Goal: Task Accomplishment & Management: Manage account settings

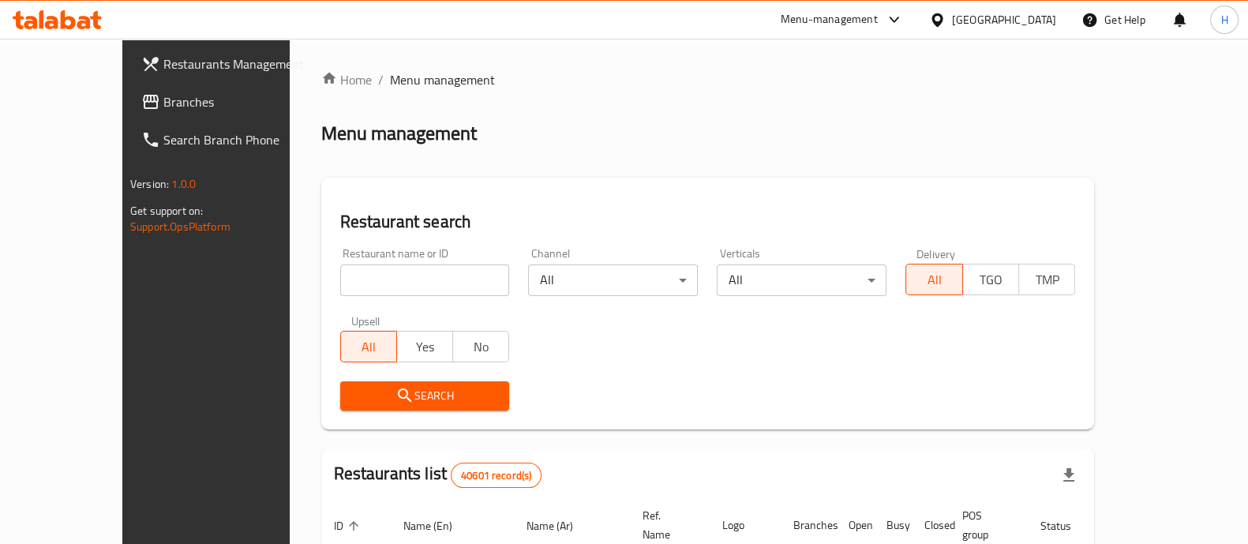
click at [363, 268] on input "search" at bounding box center [425, 280] width 170 height 32
paste input "683569"
type input "683569"
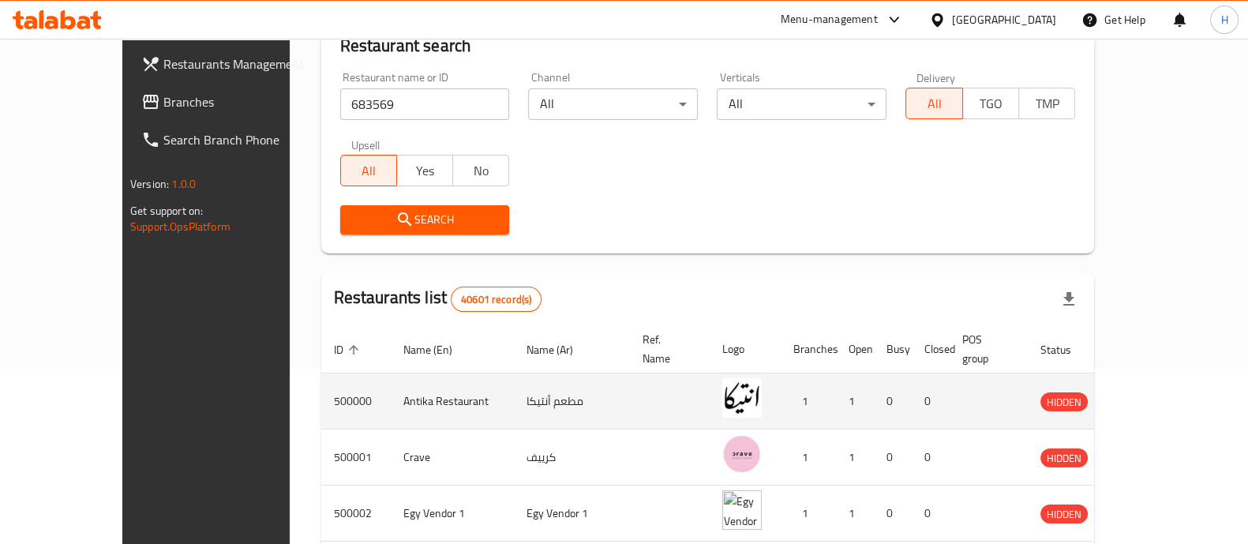
scroll to position [296, 0]
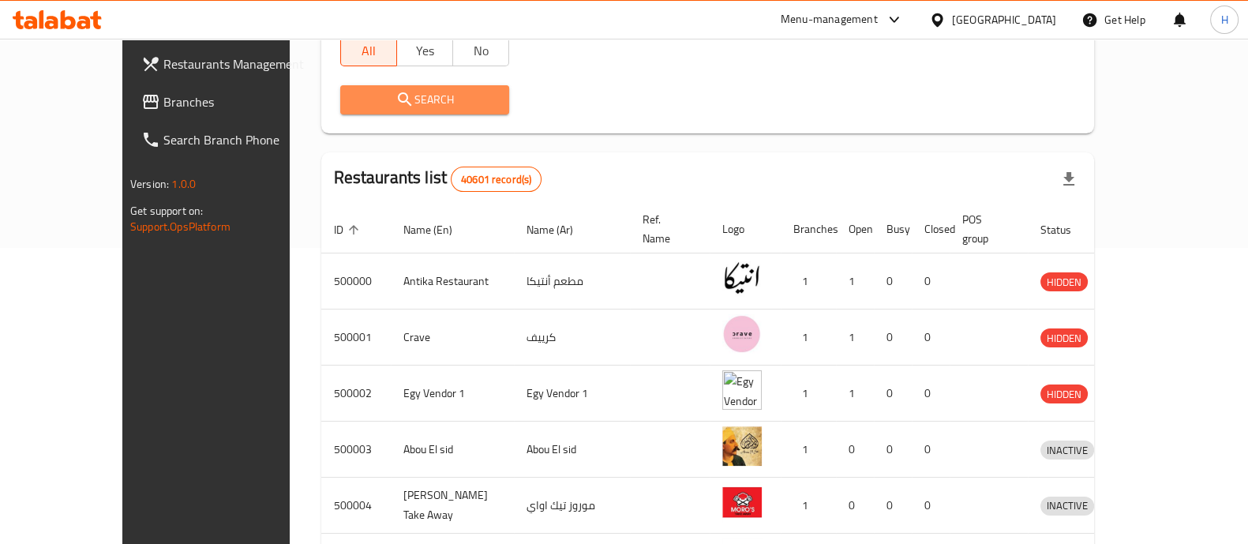
click at [396, 111] on button "Search" at bounding box center [425, 99] width 170 height 29
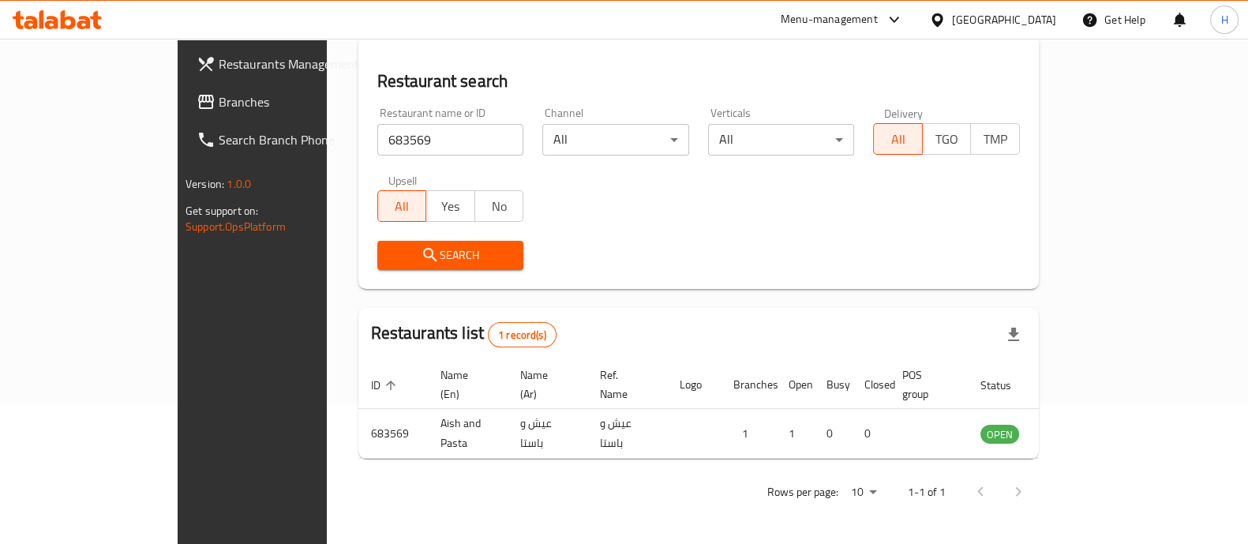
scroll to position [129, 0]
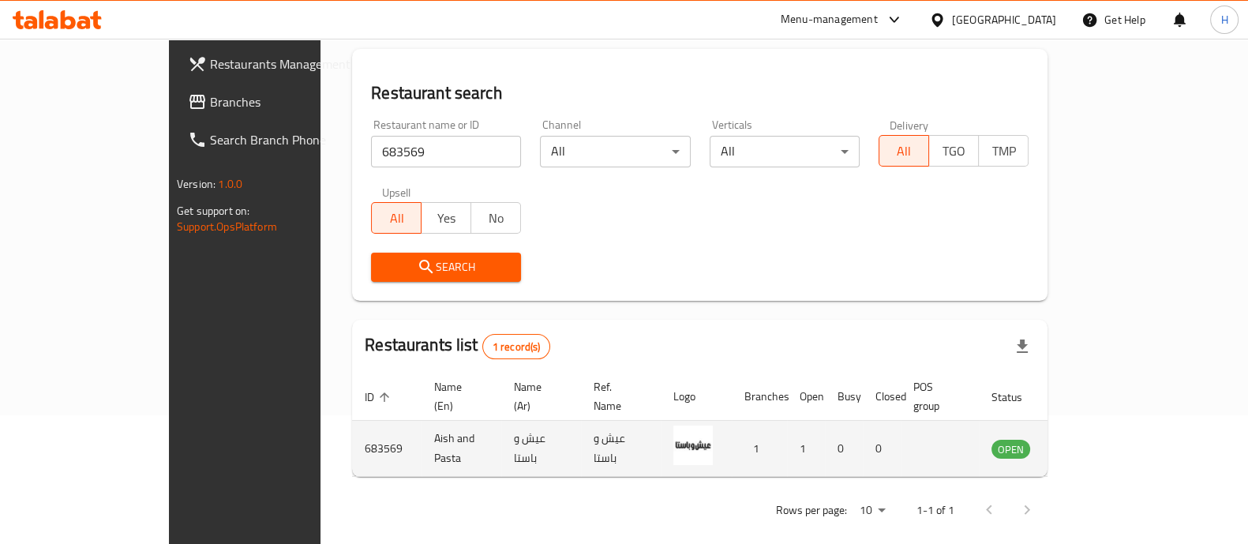
click at [1093, 443] on icon "enhanced table" at bounding box center [1083, 449] width 17 height 13
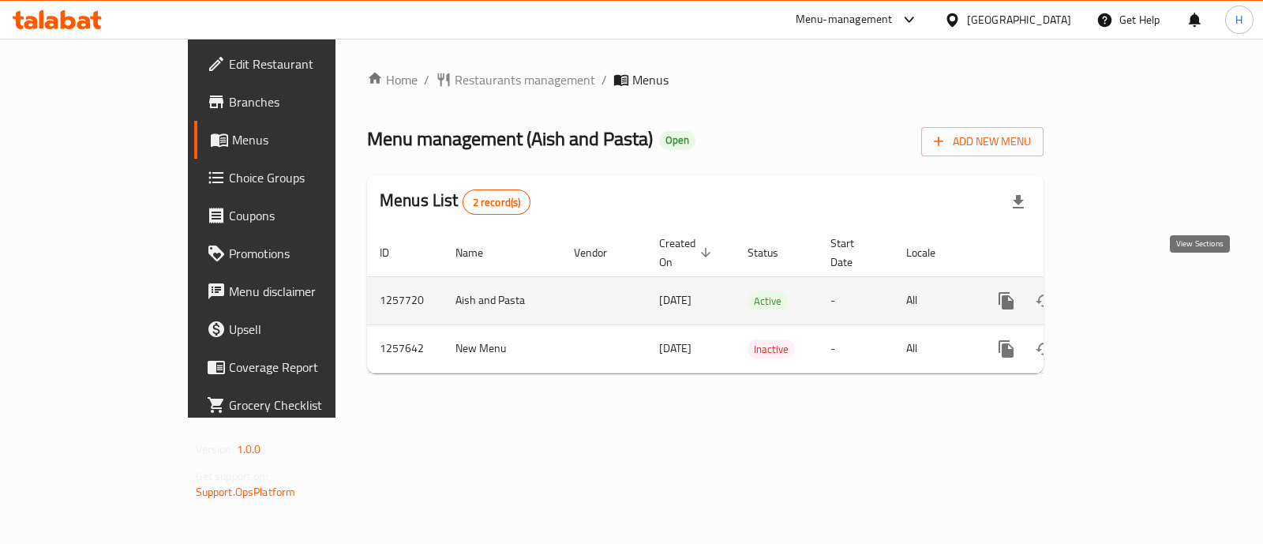
click at [1130, 291] on icon "enhanced table" at bounding box center [1120, 300] width 19 height 19
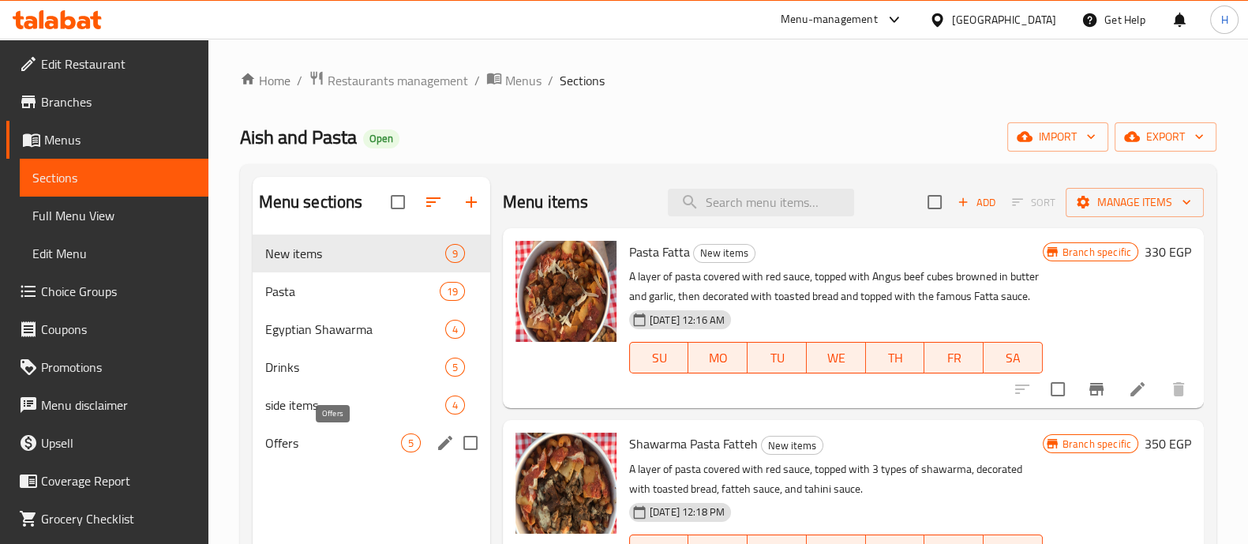
click at [351, 442] on span "Offers" at bounding box center [333, 442] width 136 height 19
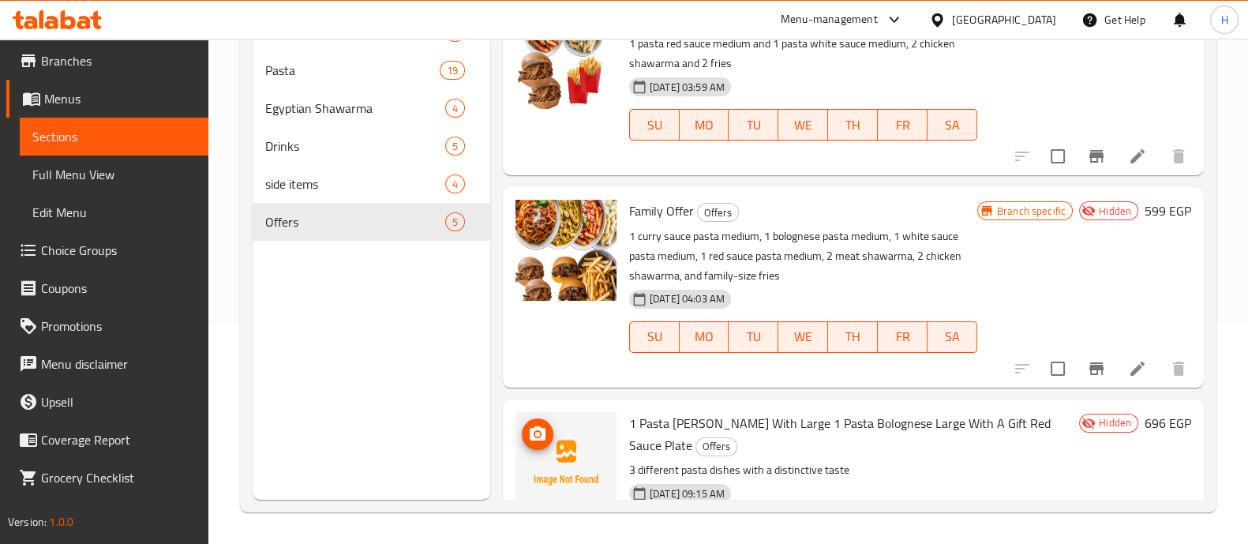
scroll to position [209, 0]
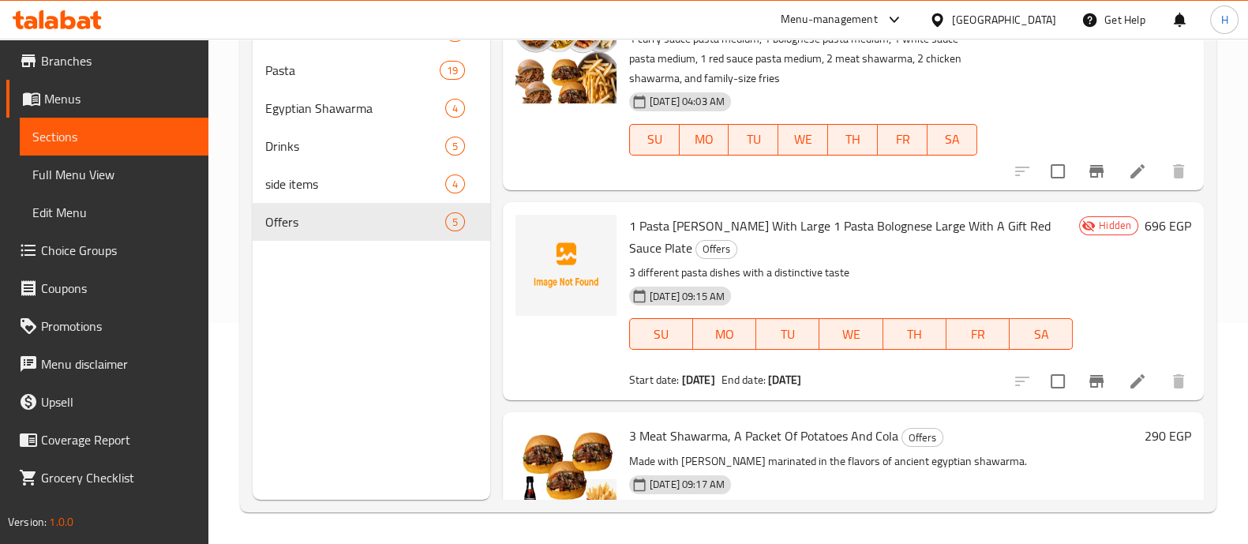
click at [1097, 230] on span "Hidden" at bounding box center [1115, 225] width 45 height 15
click at [1128, 388] on icon at bounding box center [1137, 381] width 19 height 19
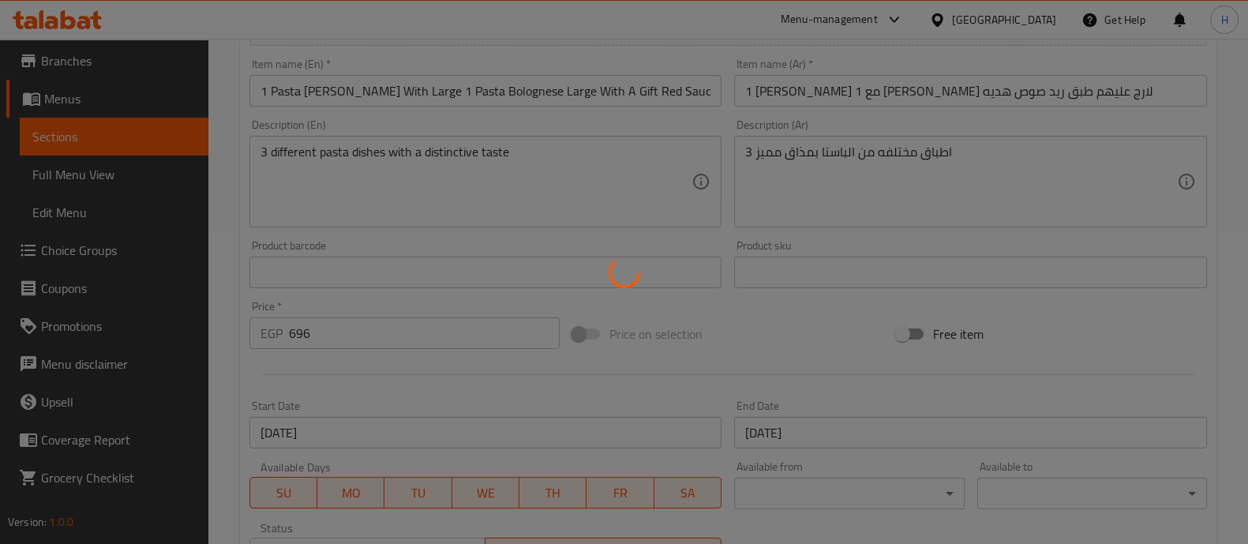
scroll to position [570, 0]
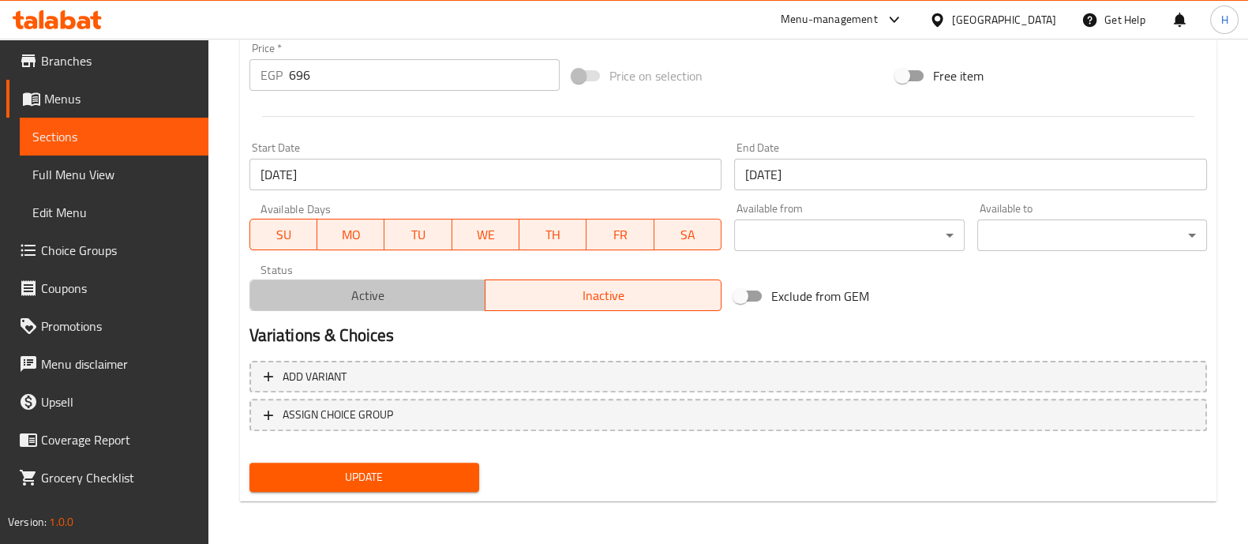
click at [397, 295] on span "Active" at bounding box center [368, 295] width 223 height 23
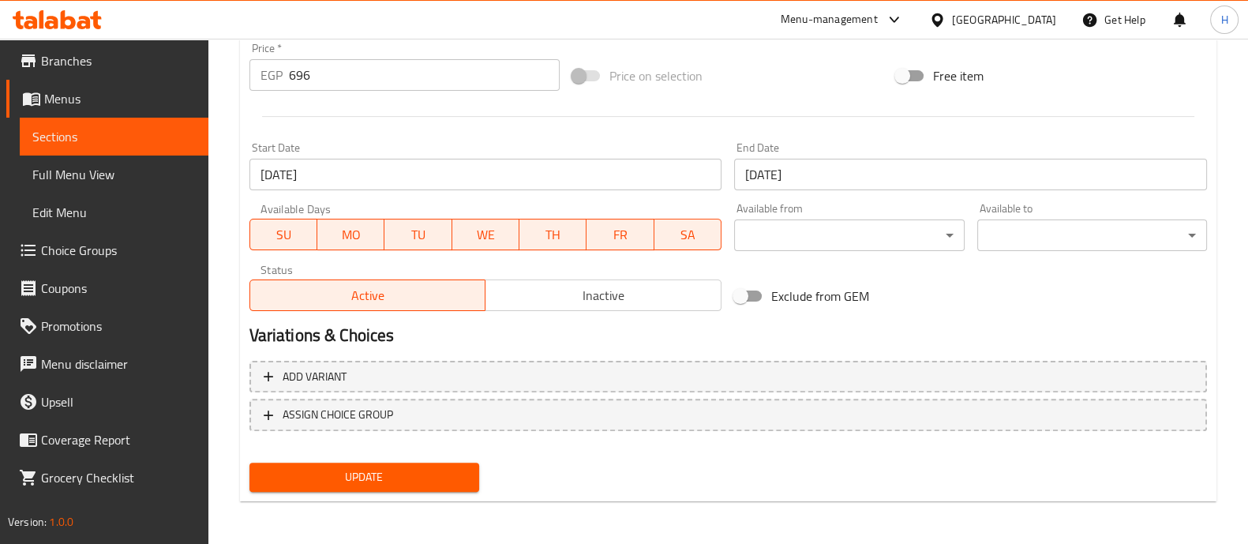
click at [411, 479] on span "Update" at bounding box center [364, 477] width 204 height 20
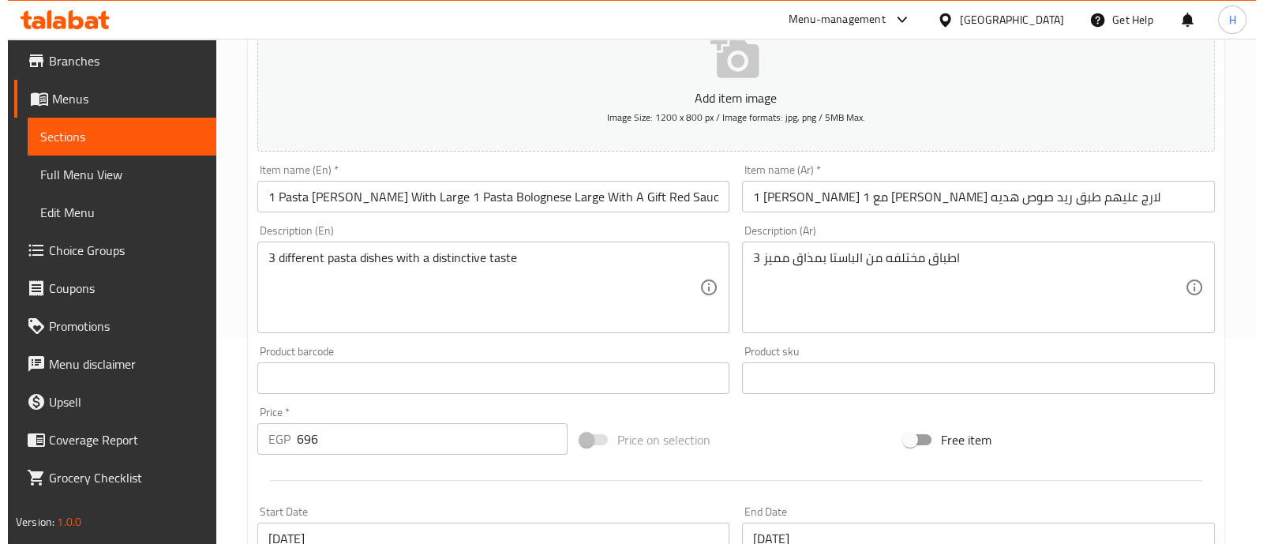
scroll to position [0, 0]
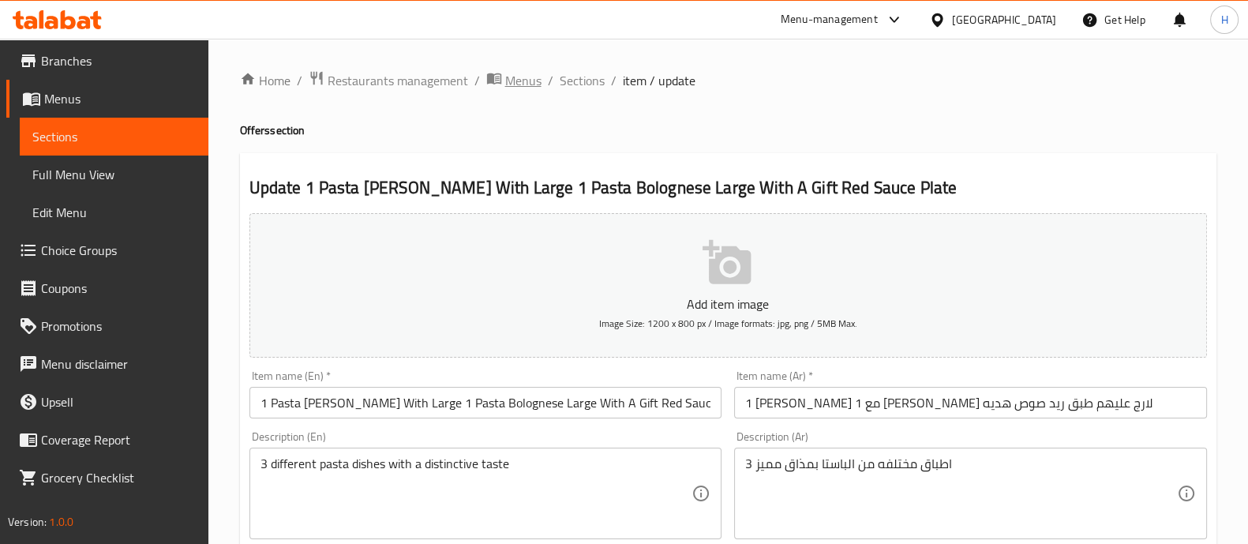
click at [520, 80] on span "Menus" at bounding box center [523, 80] width 36 height 19
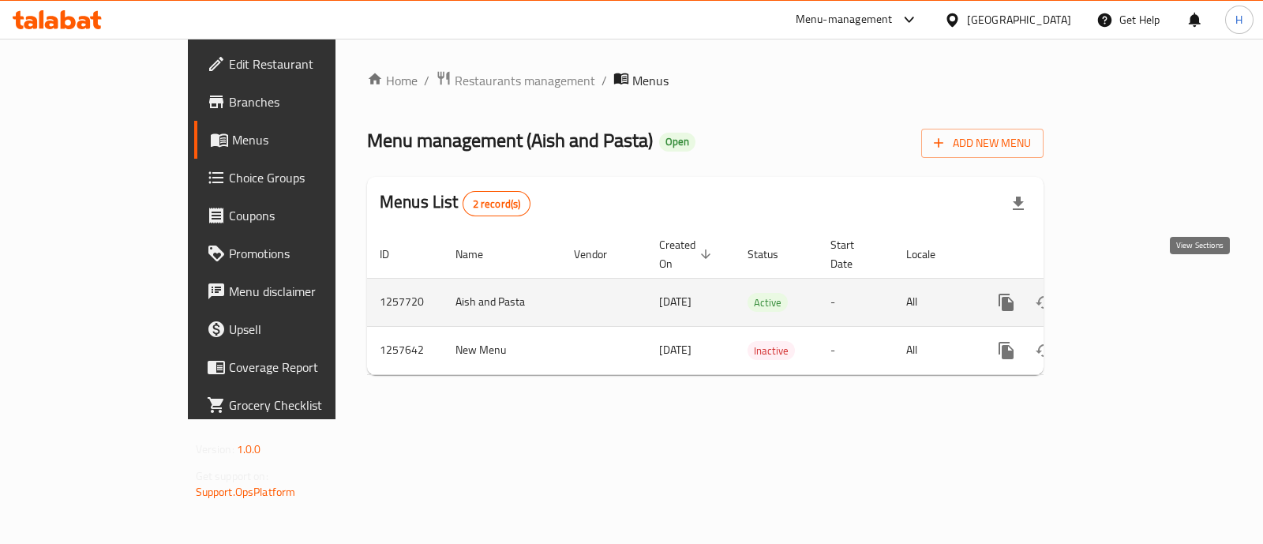
click at [1130, 293] on icon "enhanced table" at bounding box center [1120, 302] width 19 height 19
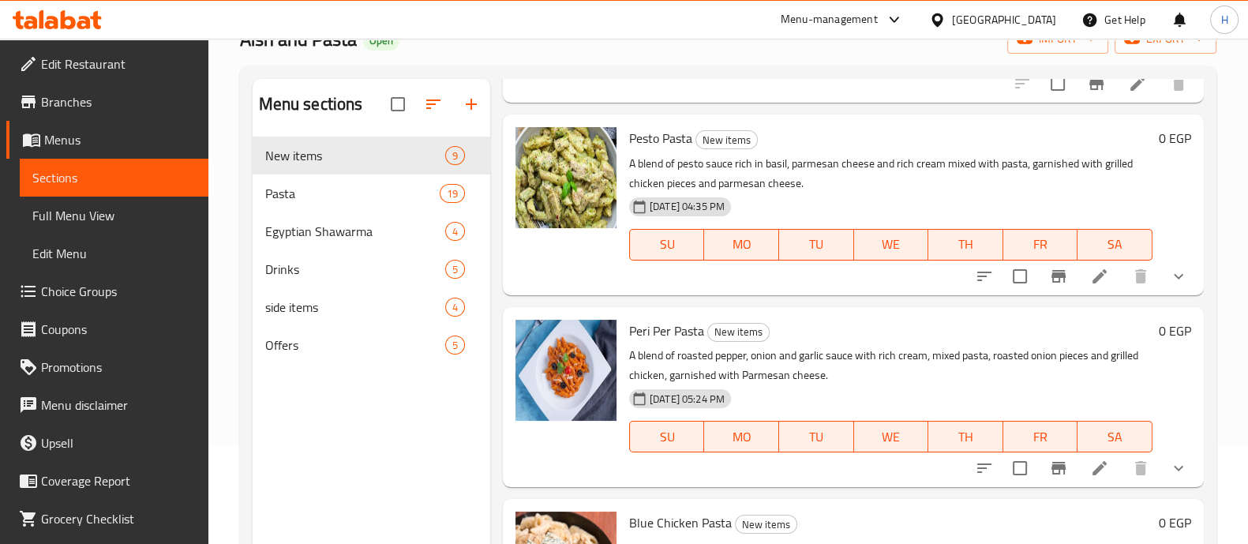
scroll to position [789, 0]
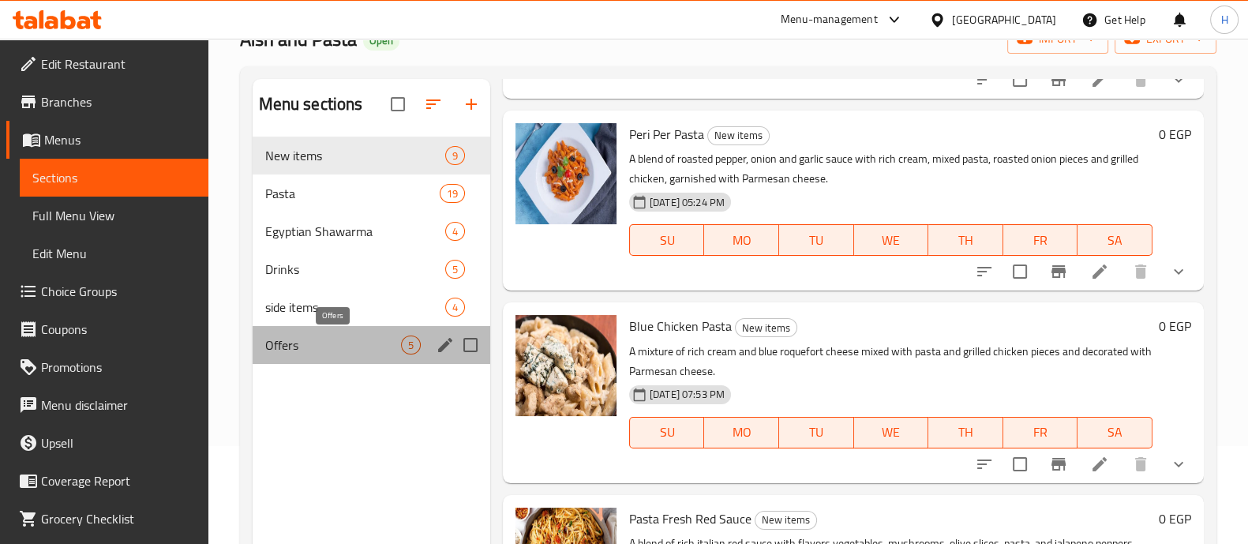
click at [334, 343] on span "Offers" at bounding box center [333, 345] width 136 height 19
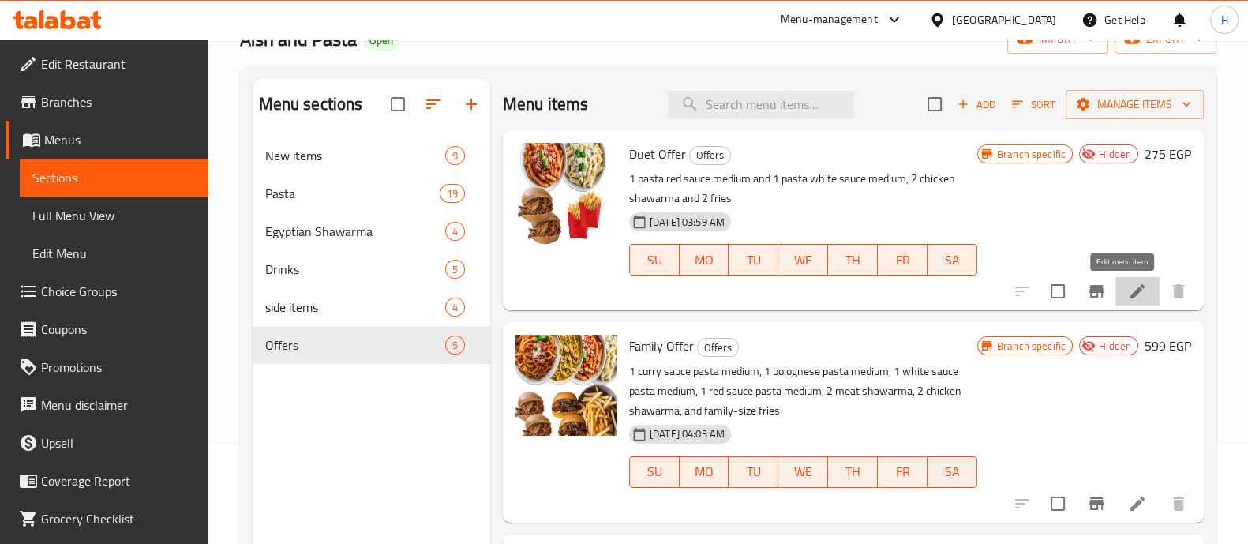
click at [1128, 296] on icon at bounding box center [1137, 291] width 19 height 19
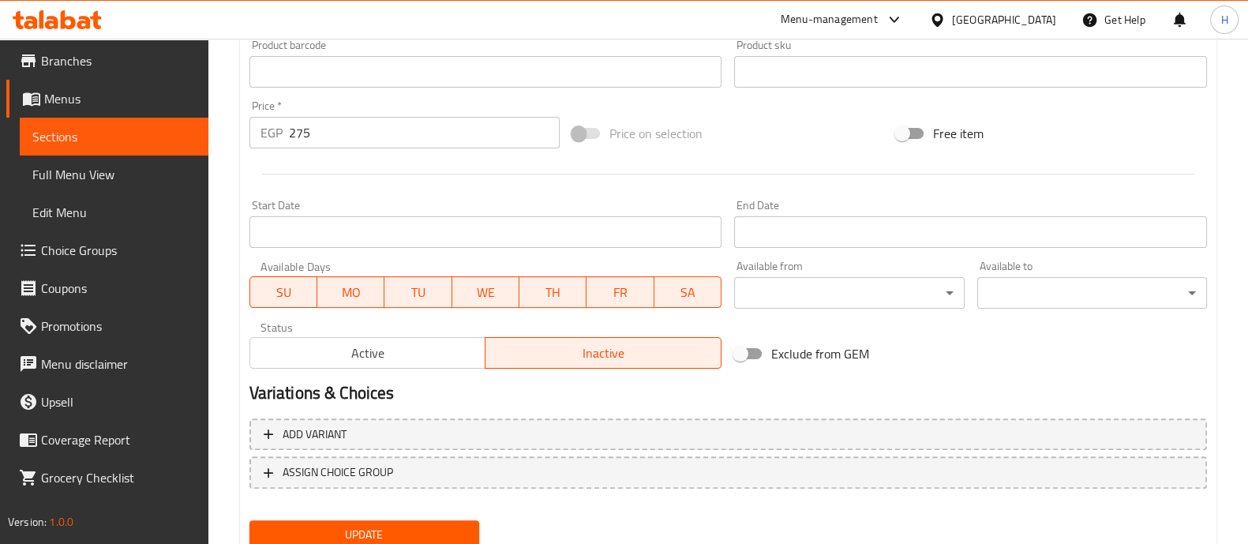
scroll to position [593, 0]
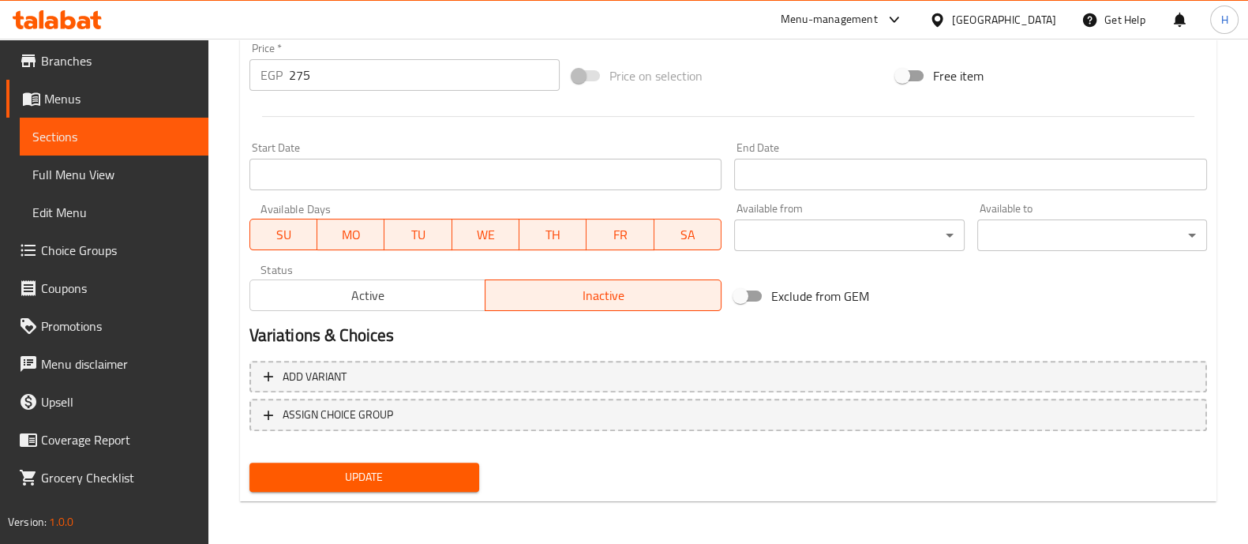
click at [422, 297] on span "Active" at bounding box center [368, 295] width 223 height 23
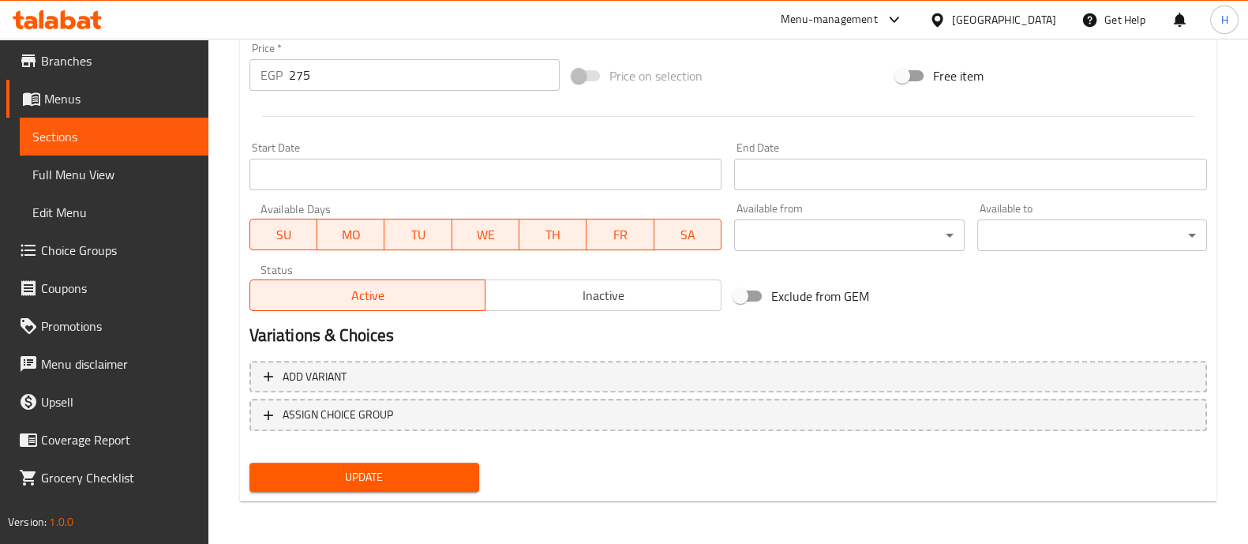
click at [448, 479] on span "Update" at bounding box center [364, 477] width 204 height 20
click at [111, 132] on span "Sections" at bounding box center [113, 136] width 163 height 19
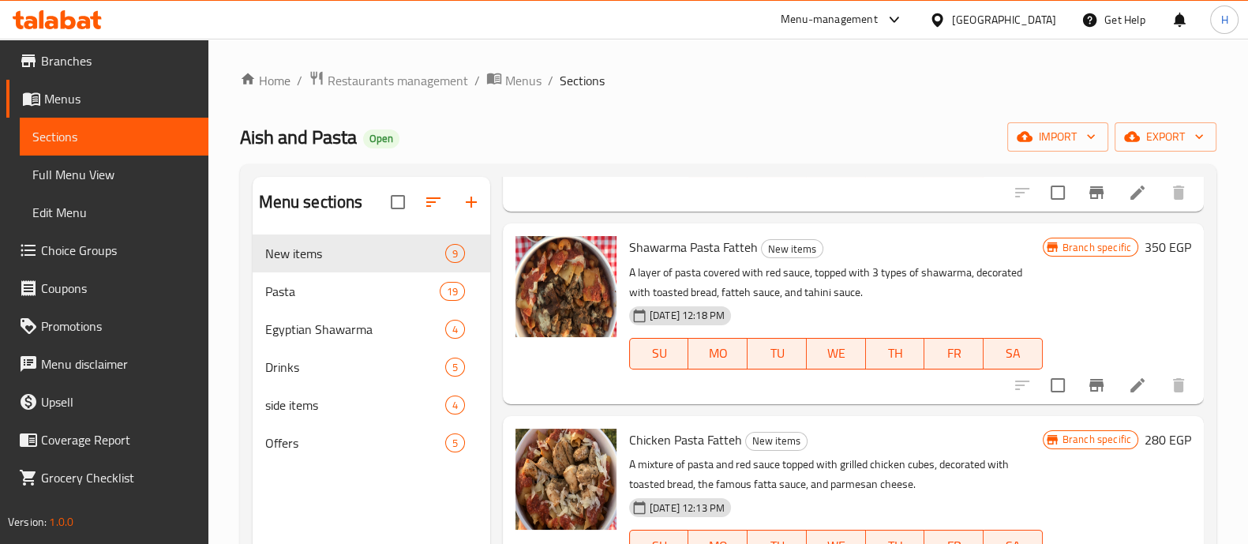
scroll to position [493, 0]
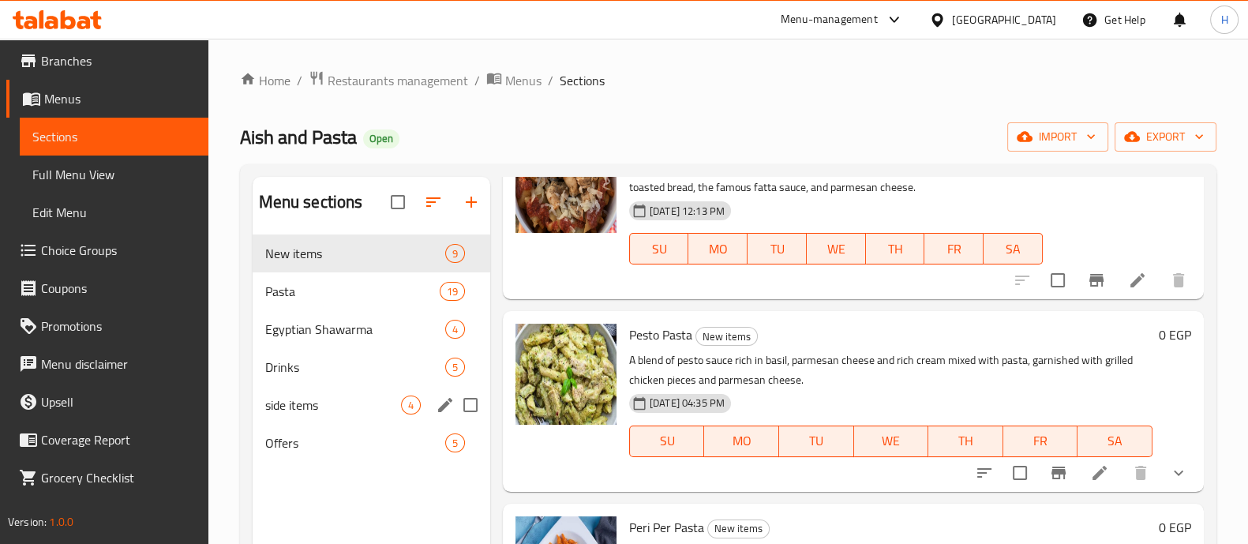
click at [356, 447] on span "Offers" at bounding box center [355, 442] width 180 height 19
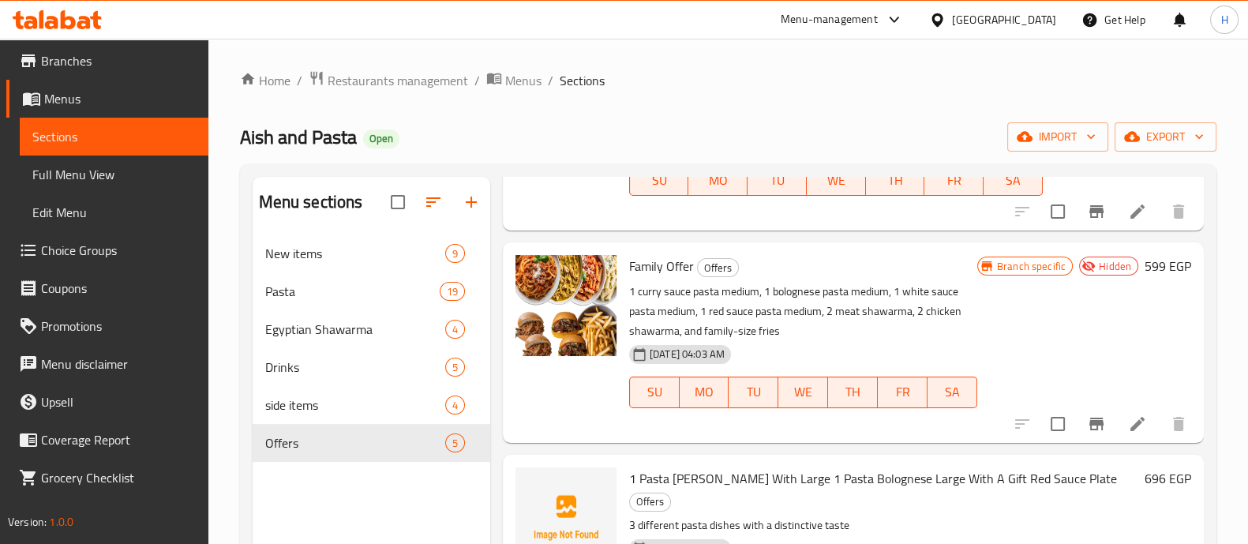
scroll to position [197, 0]
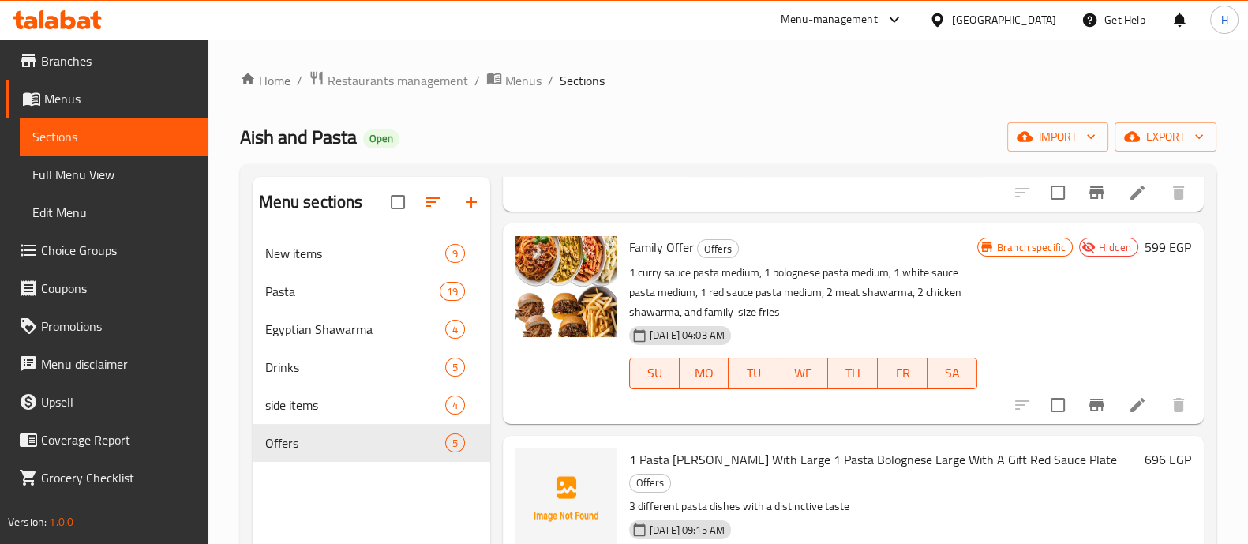
click at [1128, 407] on icon at bounding box center [1137, 405] width 19 height 19
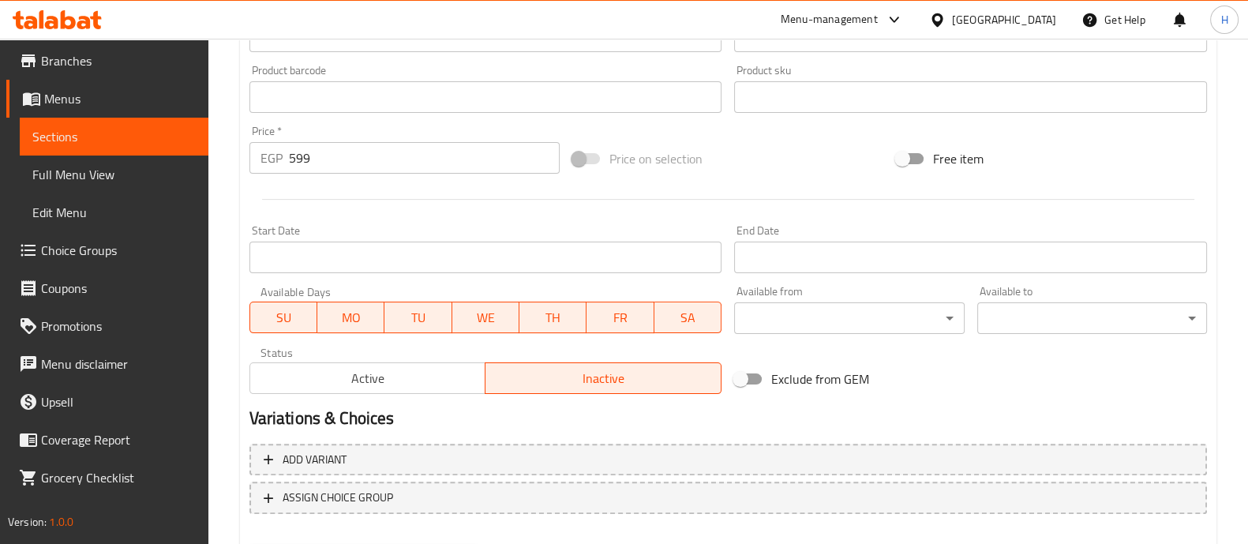
scroll to position [593, 0]
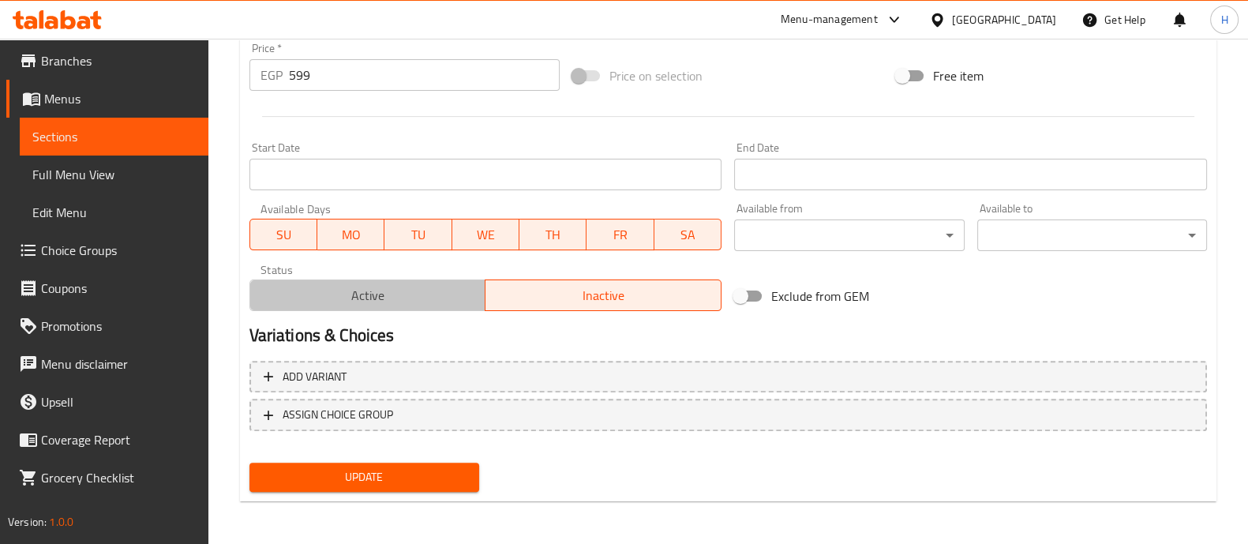
click at [390, 296] on span "Active" at bounding box center [368, 295] width 223 height 23
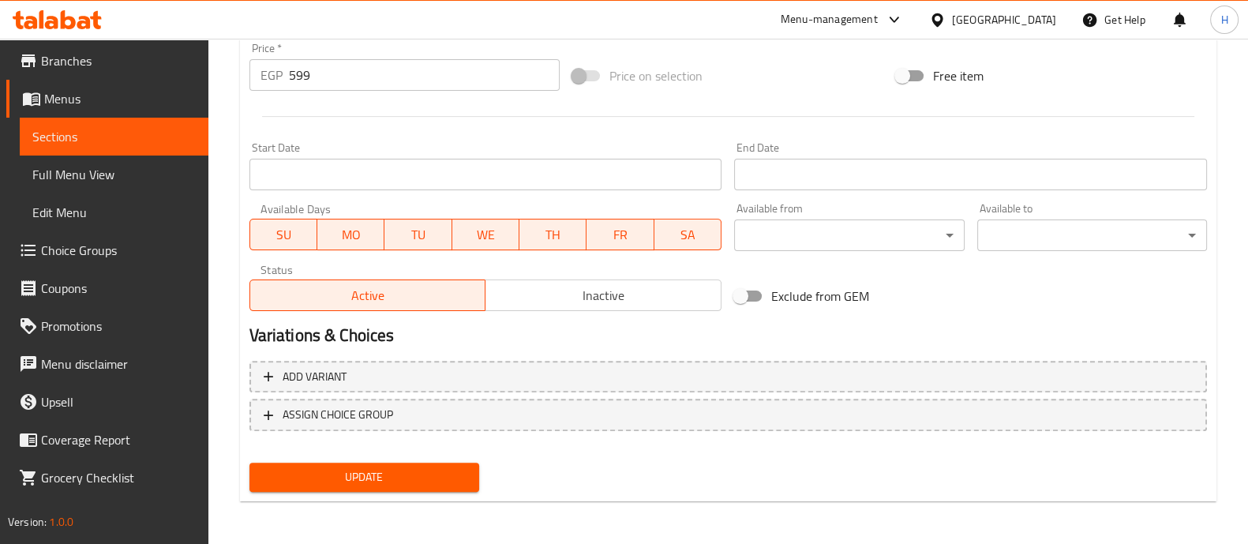
click at [422, 472] on span "Update" at bounding box center [364, 477] width 204 height 20
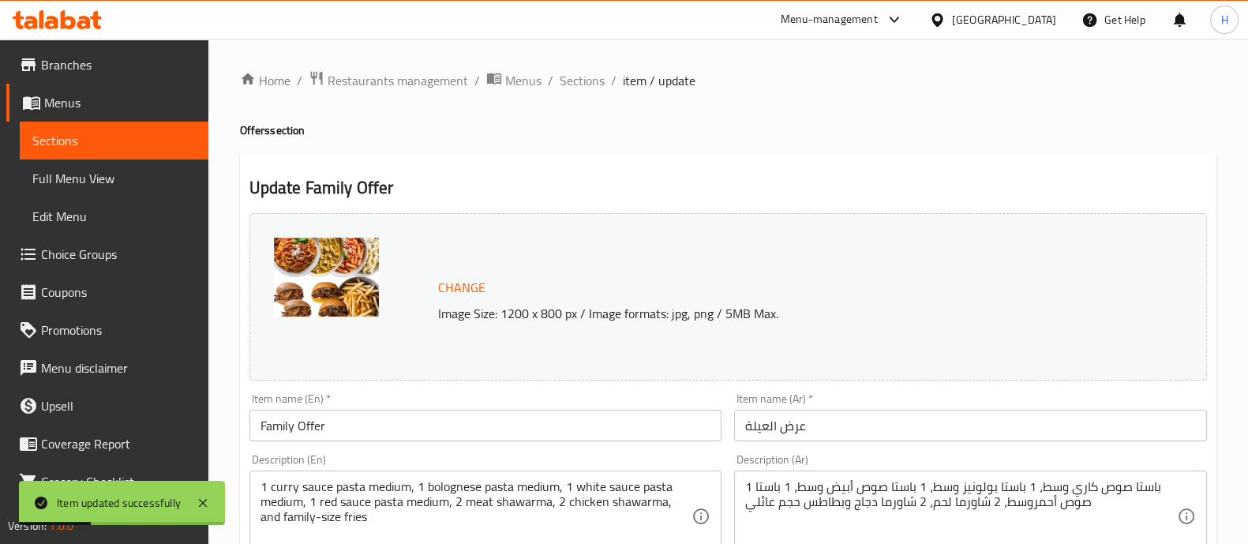
scroll to position [41, 0]
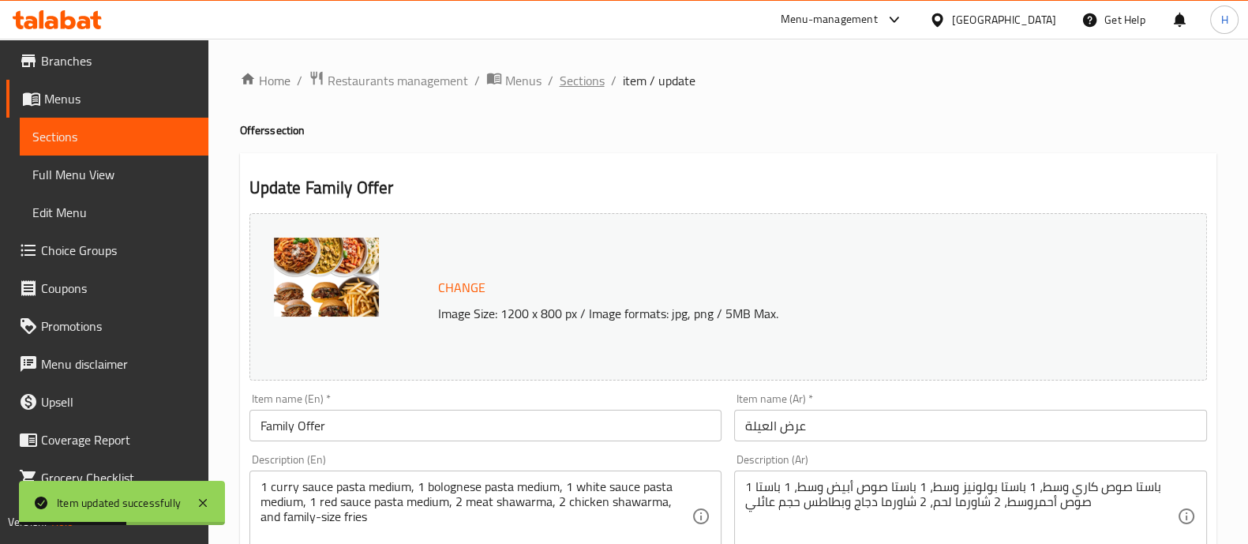
click at [588, 77] on span "Sections" at bounding box center [582, 80] width 45 height 19
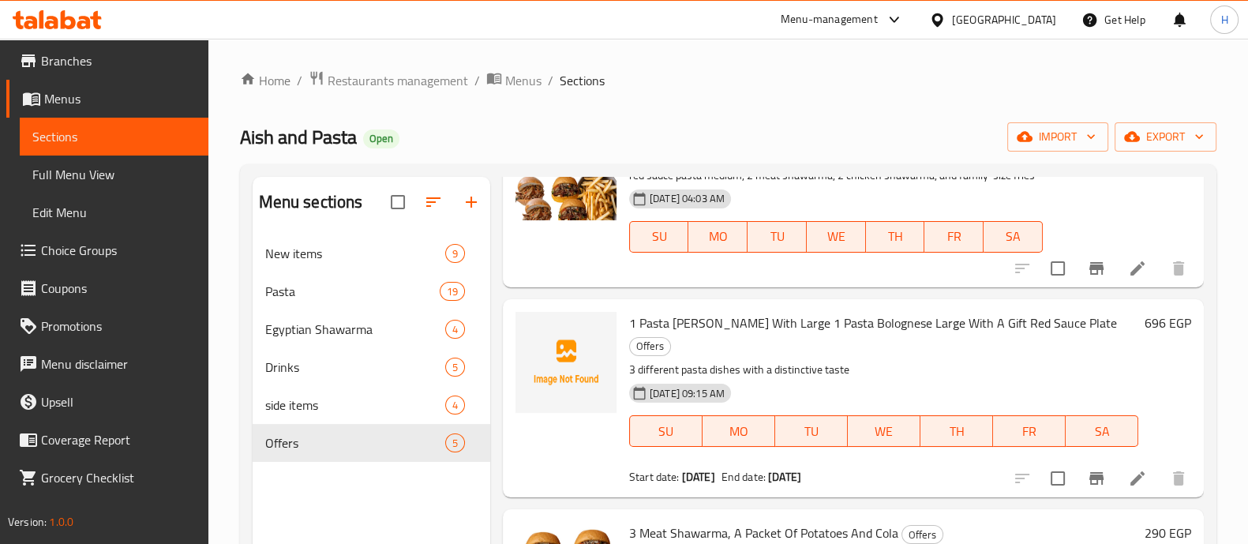
scroll to position [394, 0]
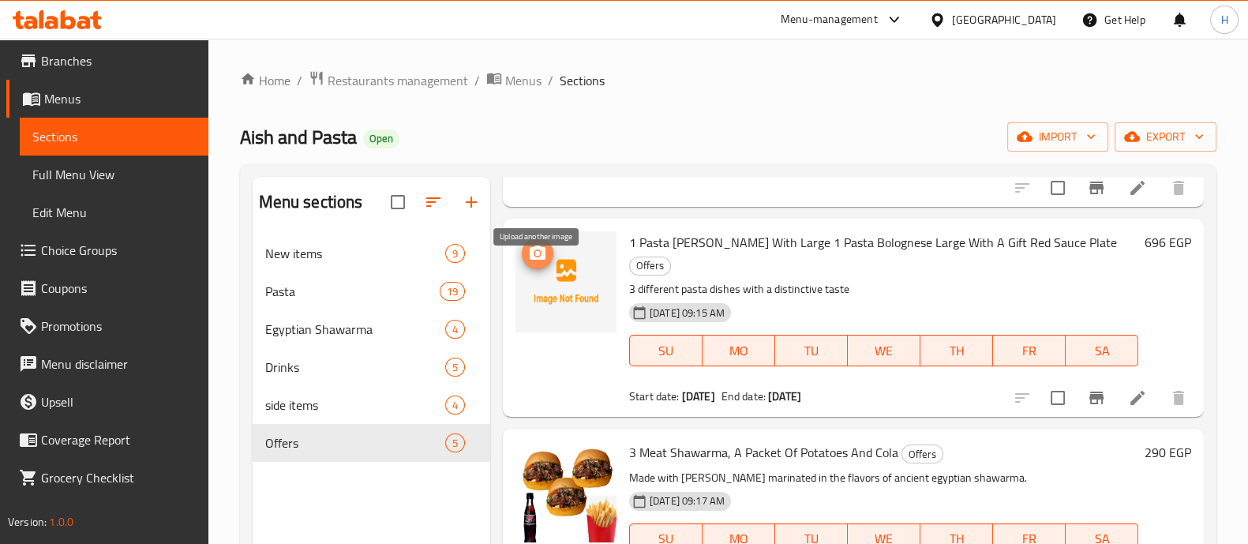
click at [545, 260] on icon "upload picture" at bounding box center [538, 253] width 16 height 14
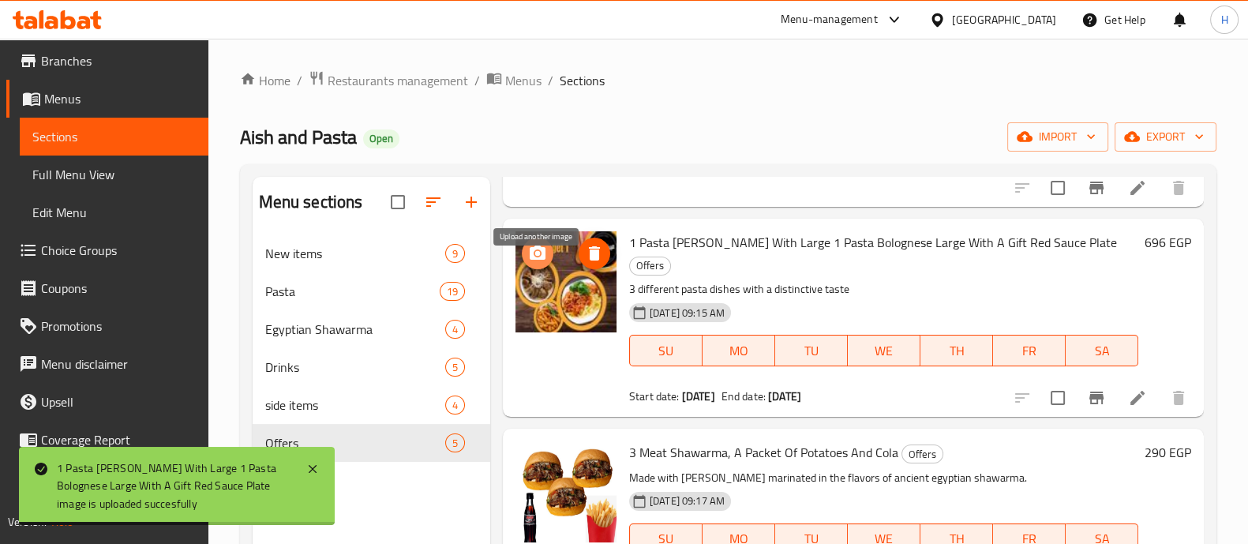
click at [525, 263] on span "upload picture" at bounding box center [538, 253] width 32 height 19
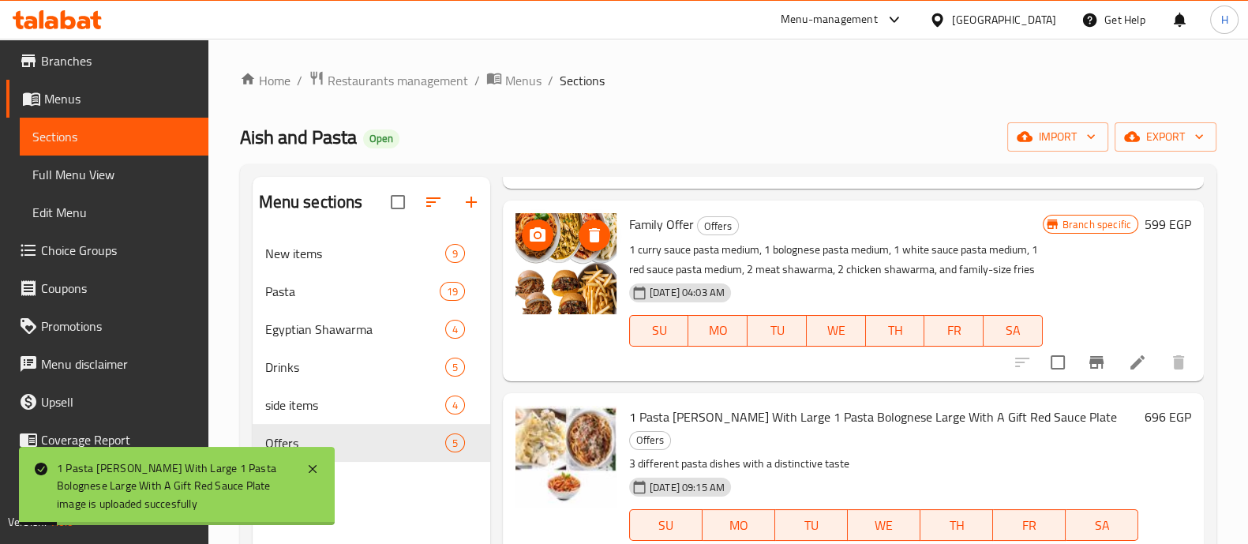
scroll to position [88, 0]
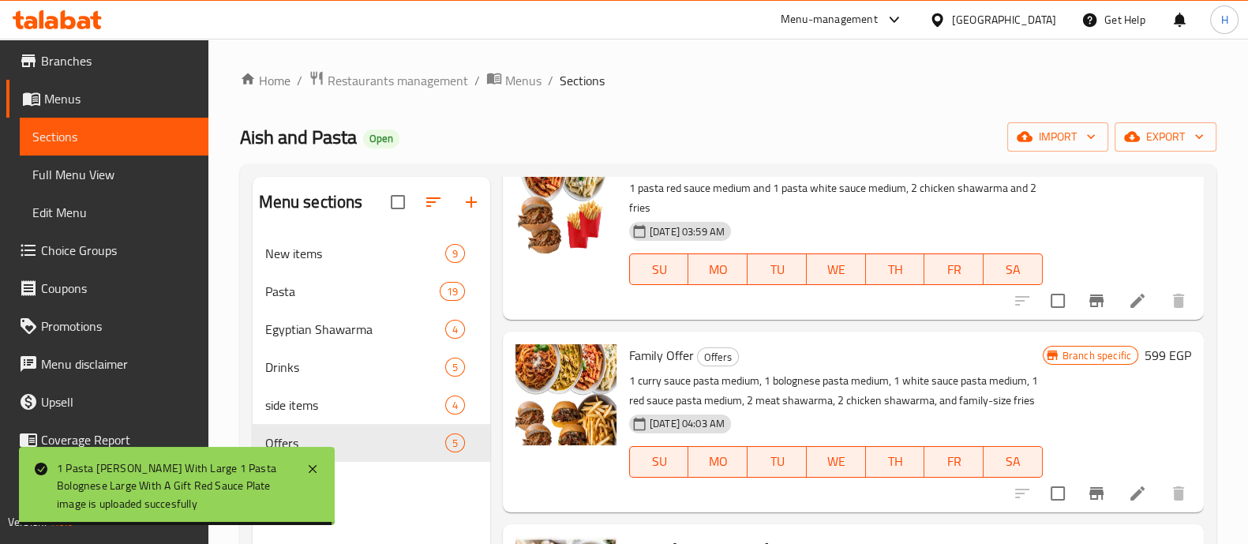
click at [51, 13] on icon at bounding box center [57, 19] width 89 height 19
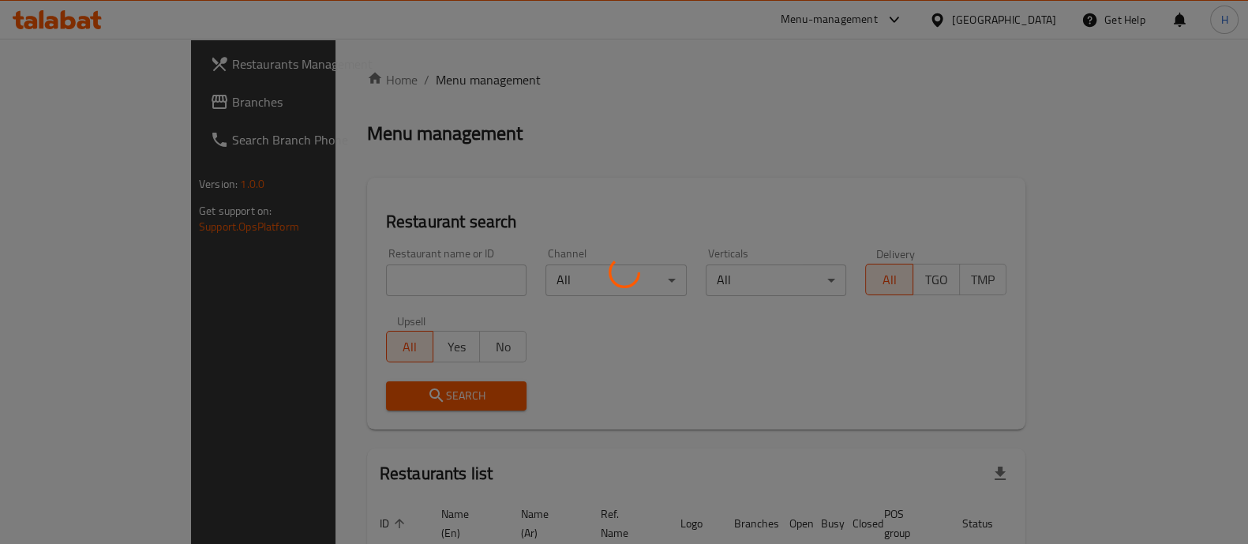
click at [396, 277] on div at bounding box center [624, 272] width 1248 height 544
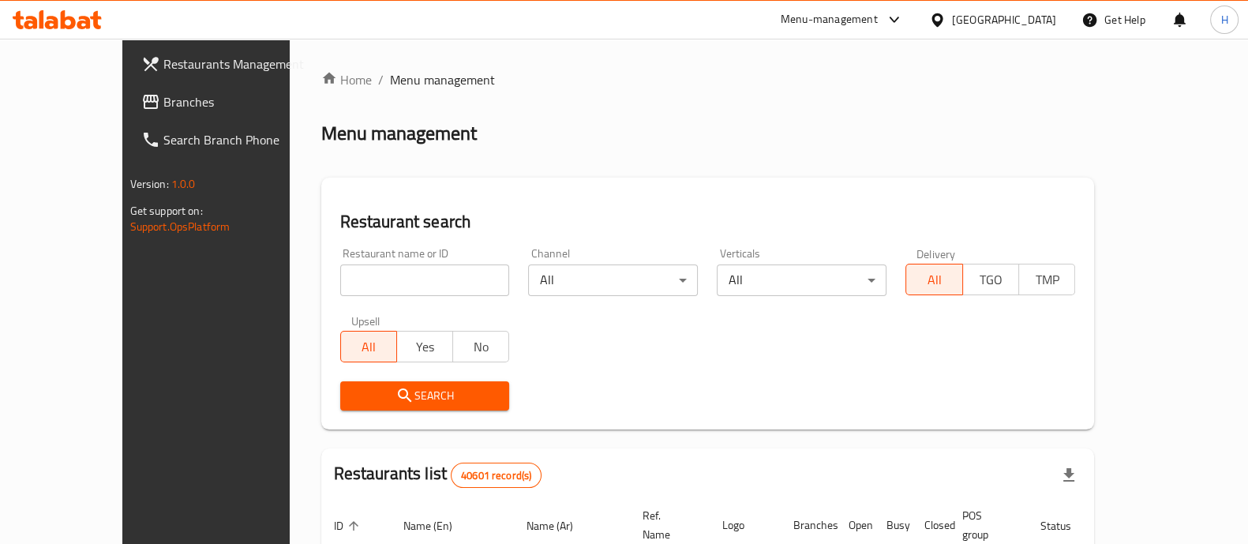
click at [375, 279] on input "search" at bounding box center [425, 280] width 170 height 32
paste input "681801"
type input "681801"
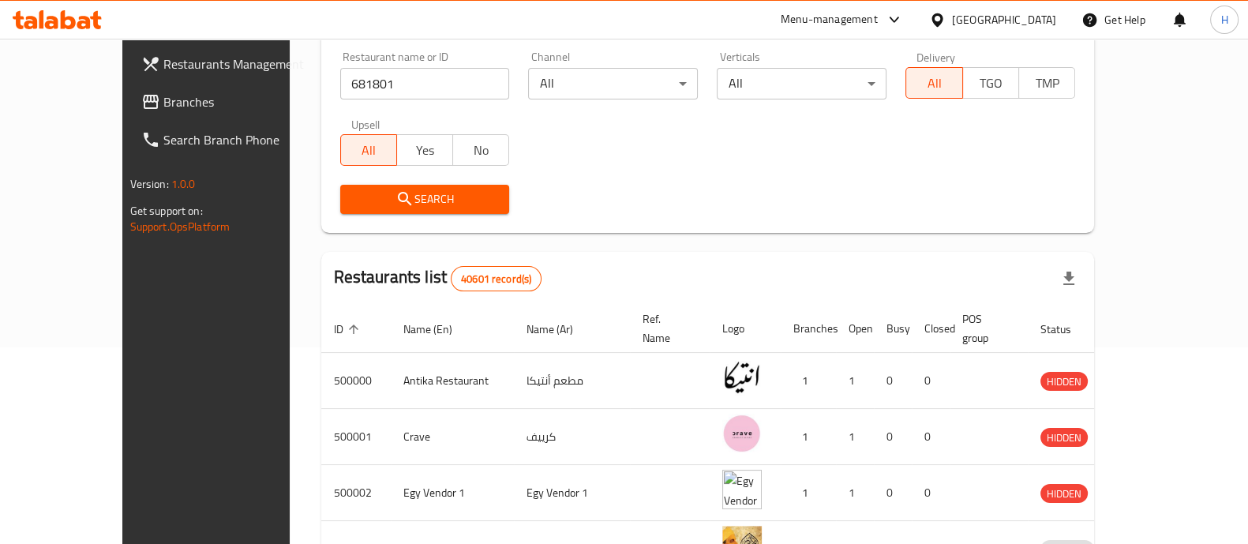
click at [385, 207] on span "Search" at bounding box center [425, 199] width 144 height 20
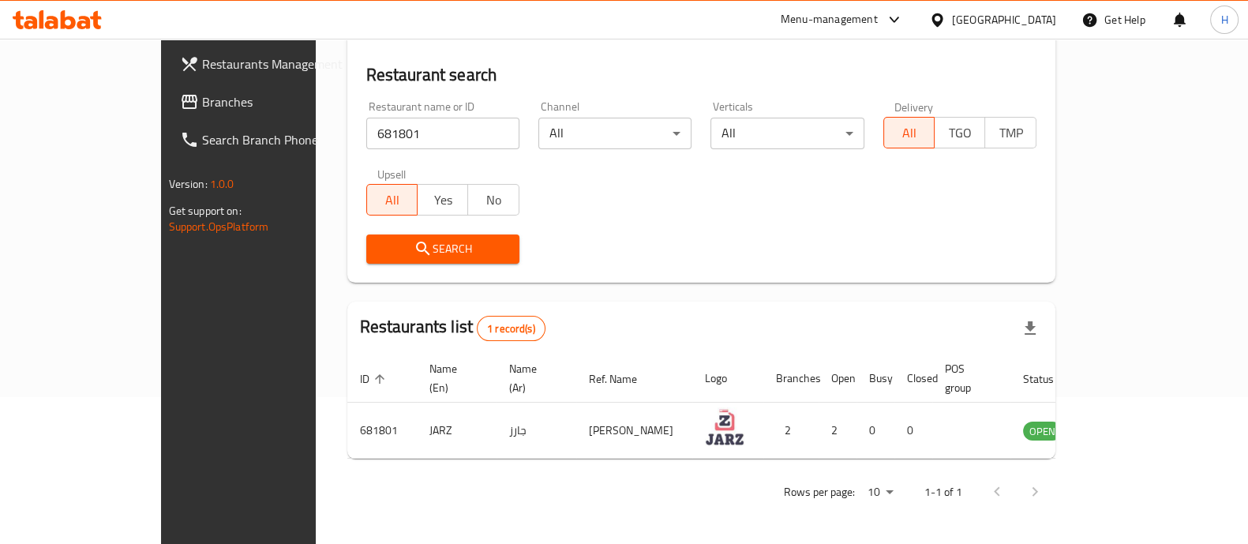
scroll to position [129, 0]
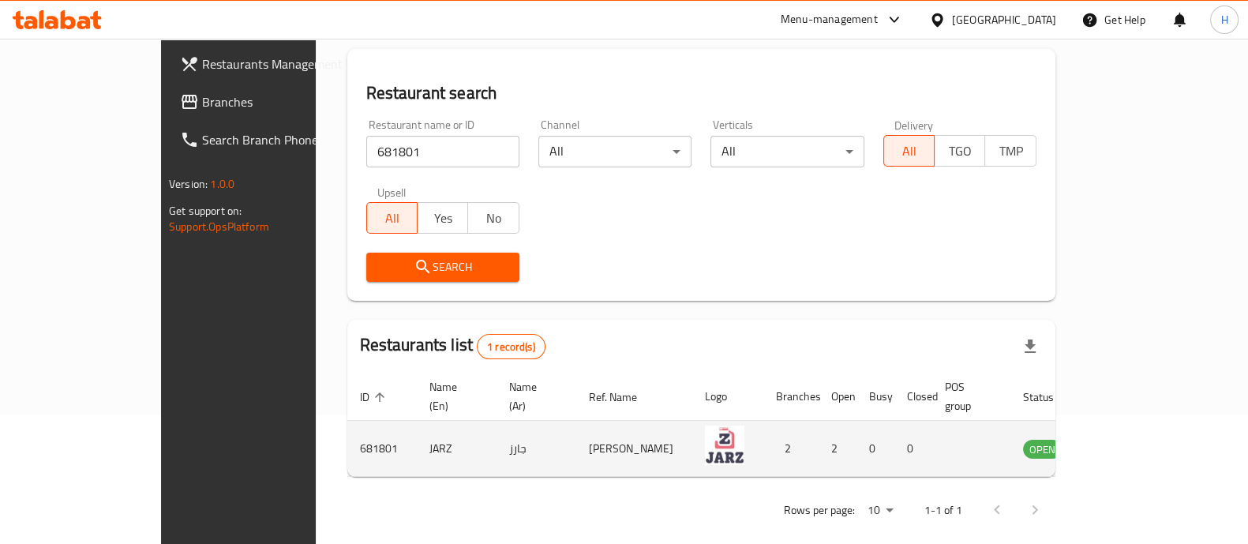
click at [1125, 439] on icon "enhanced table" at bounding box center [1115, 448] width 19 height 19
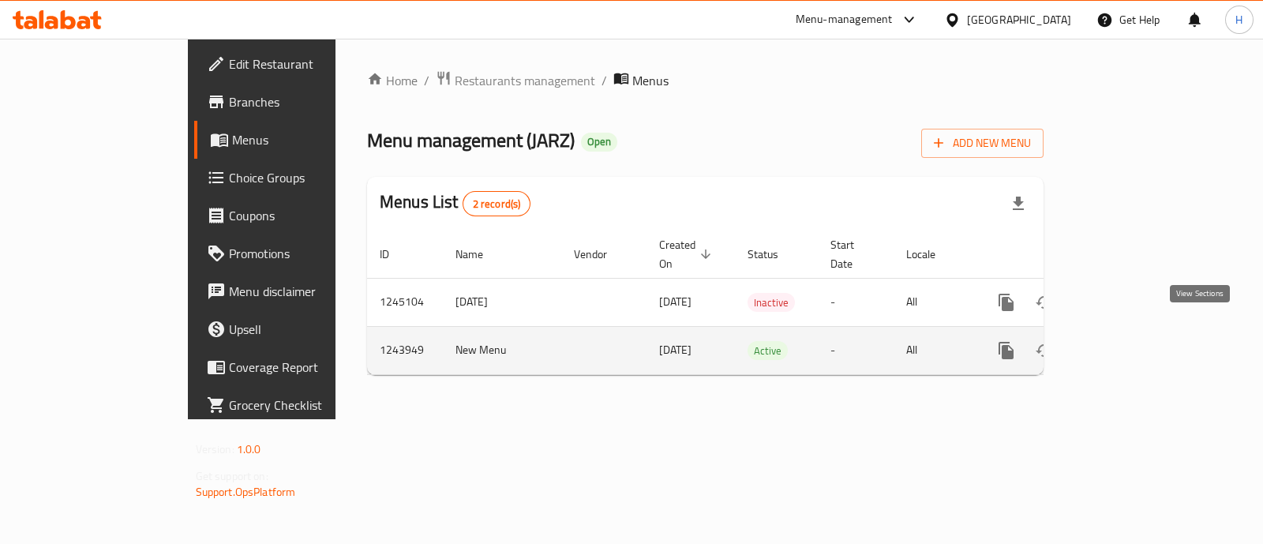
click at [1130, 341] on icon "enhanced table" at bounding box center [1120, 350] width 19 height 19
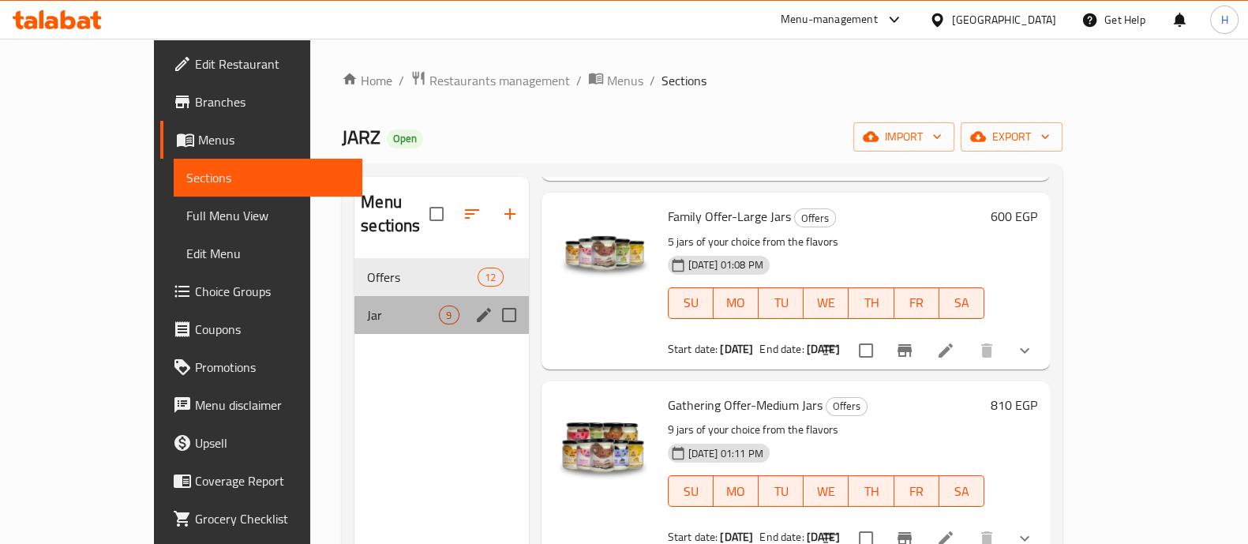
click at [362, 302] on div "Jar 9" at bounding box center [441, 315] width 174 height 38
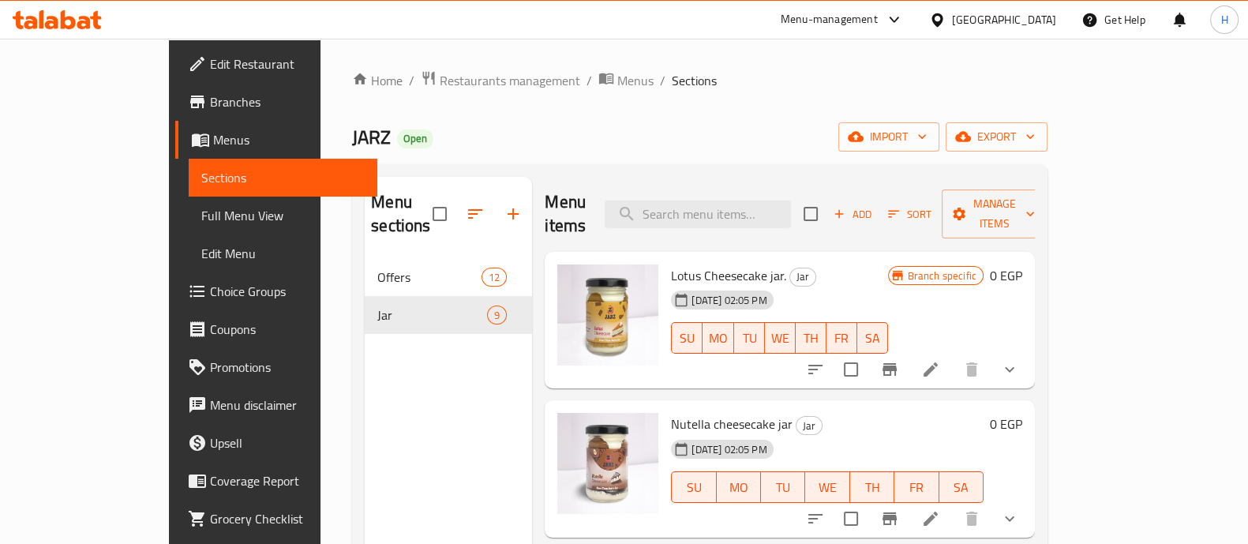
click at [940, 360] on icon at bounding box center [930, 369] width 19 height 19
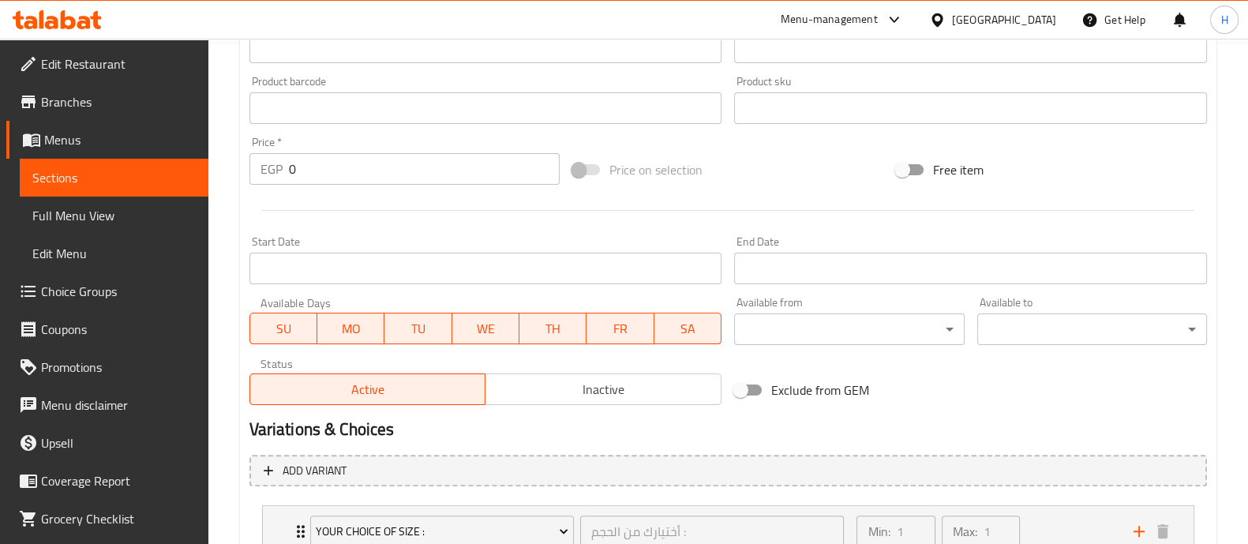
scroll to position [619, 0]
